Goal: Information Seeking & Learning: Find specific fact

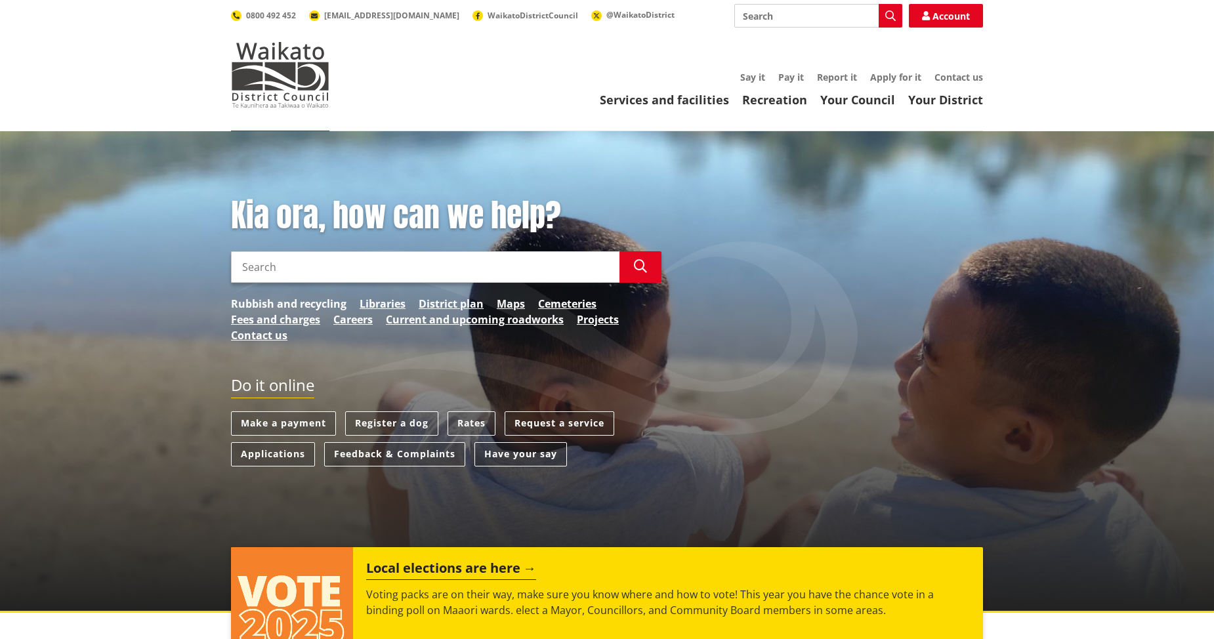
click at [295, 305] on link "Rubbish and recycling" at bounding box center [289, 304] width 116 height 16
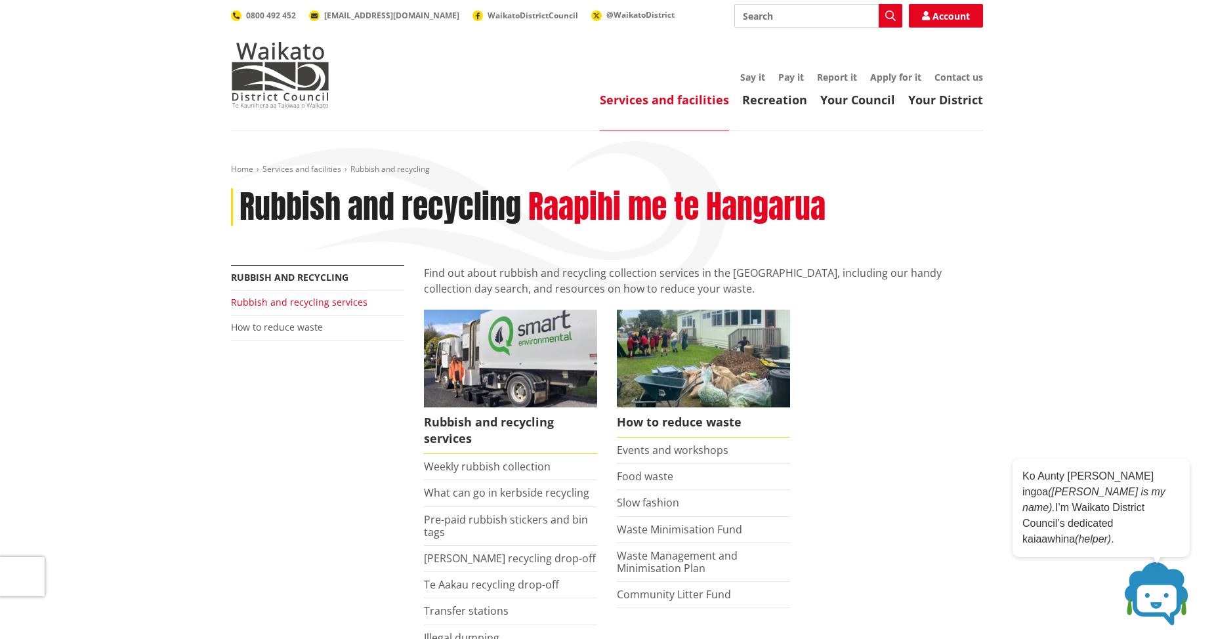
click at [317, 303] on link "Rubbish and recycling services" at bounding box center [299, 302] width 137 height 12
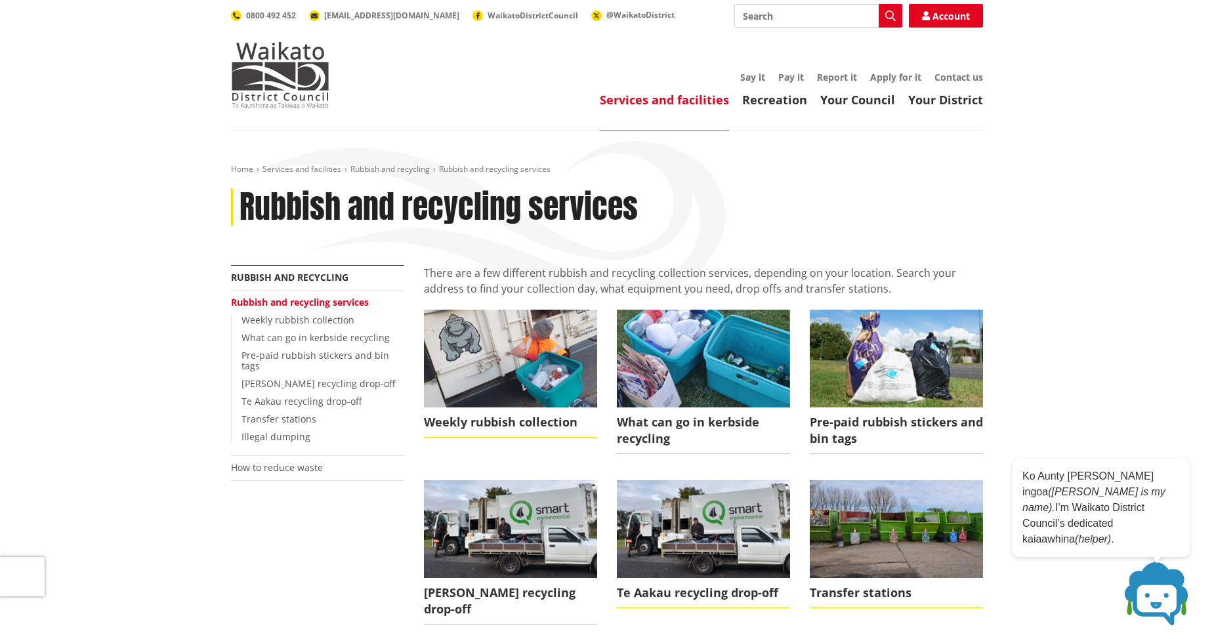
click at [762, 11] on input "Search" at bounding box center [818, 16] width 168 height 24
type input "rural waste"
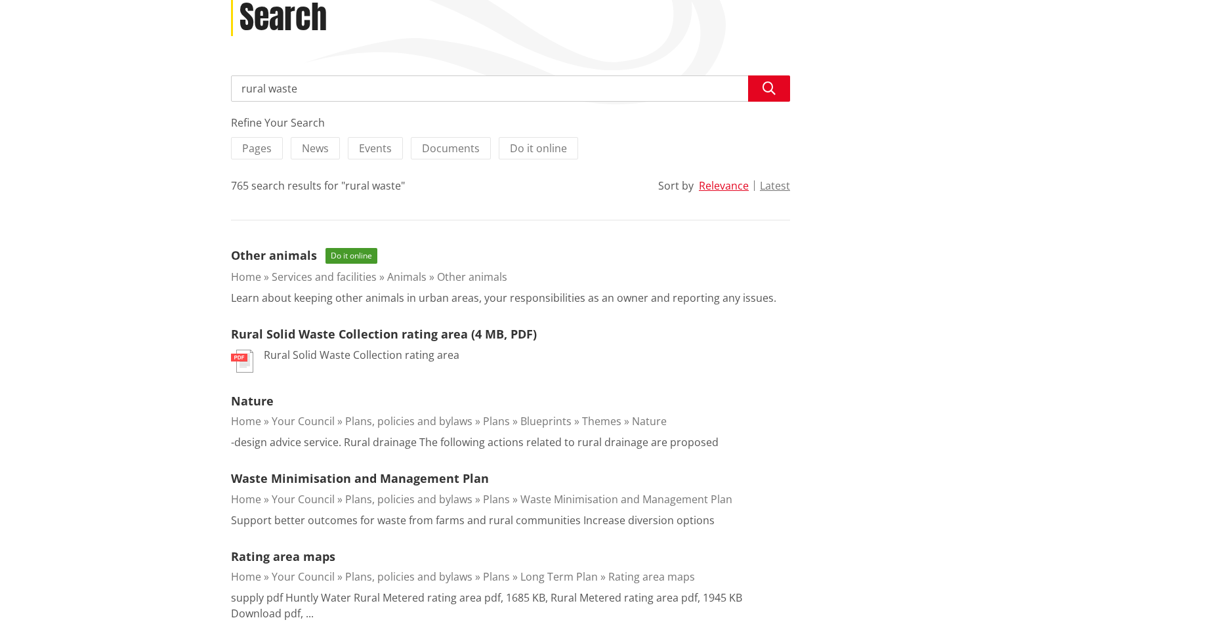
scroll to position [197, 0]
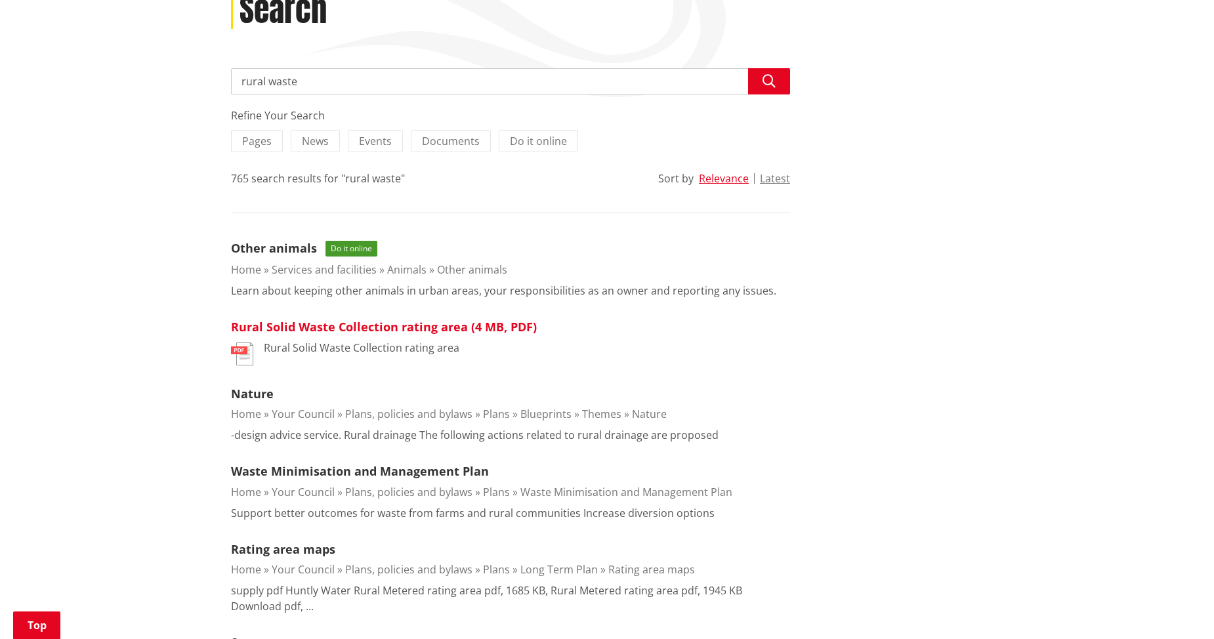
click at [450, 326] on link "Rural Solid Waste Collection rating area (4 MB, PDF)" at bounding box center [384, 327] width 306 height 16
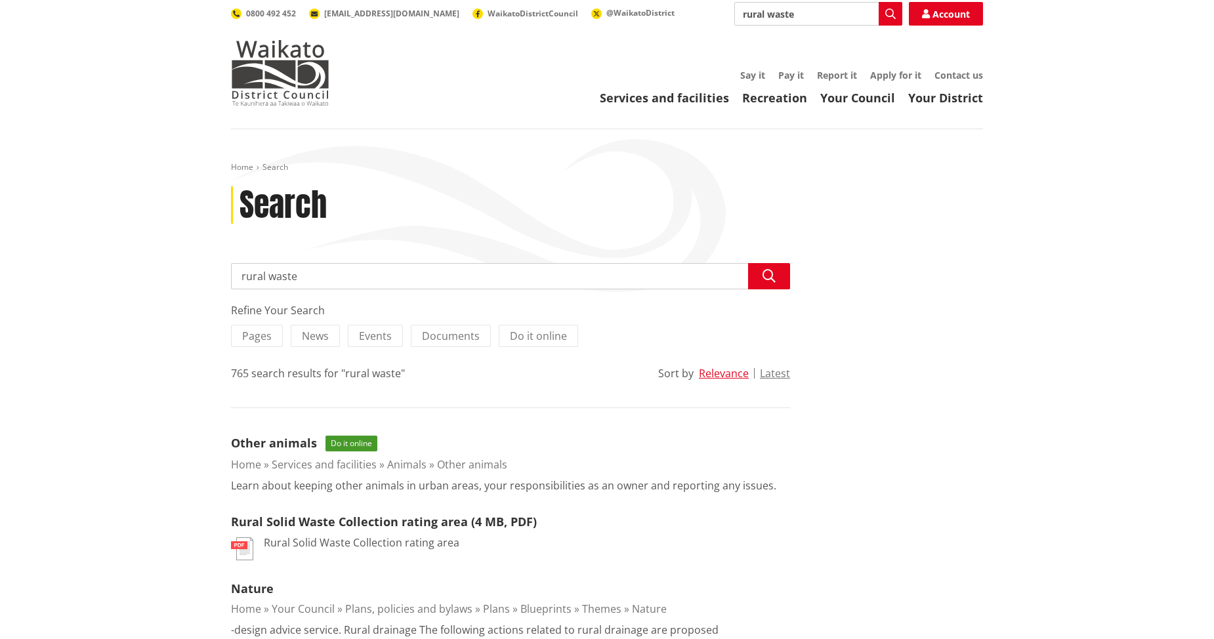
scroll to position [0, 0]
